Goal: Task Accomplishment & Management: Manage account settings

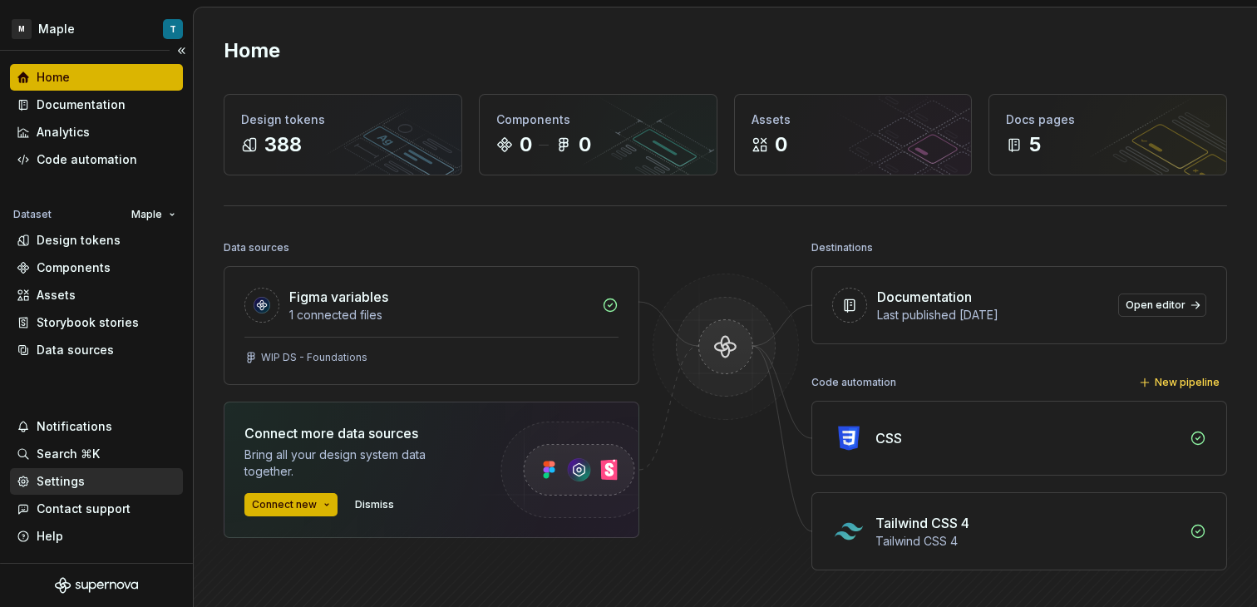
click at [107, 490] on div "Settings" at bounding box center [96, 481] width 173 height 27
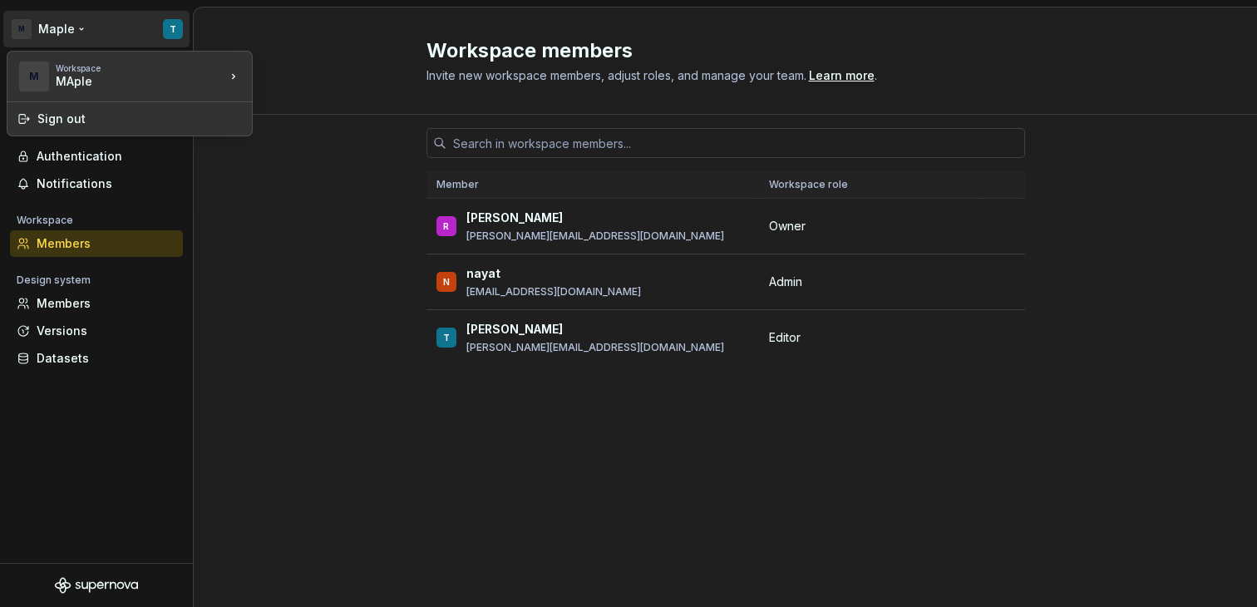
click at [161, 37] on html "M Maple T Back Account Profile Authentication Notifications Workspace Members D…" at bounding box center [628, 303] width 1257 height 607
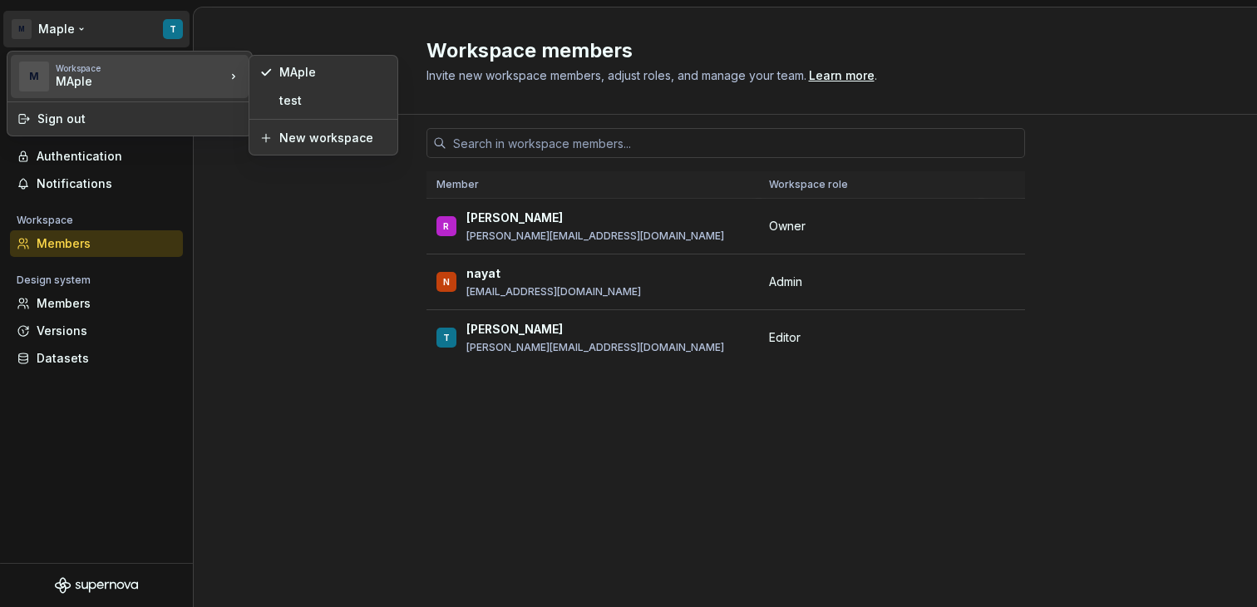
click at [151, 82] on div "MAple" at bounding box center [126, 81] width 141 height 17
click at [298, 96] on div "test" at bounding box center [333, 100] width 108 height 17
